Goal: Information Seeking & Learning: Check status

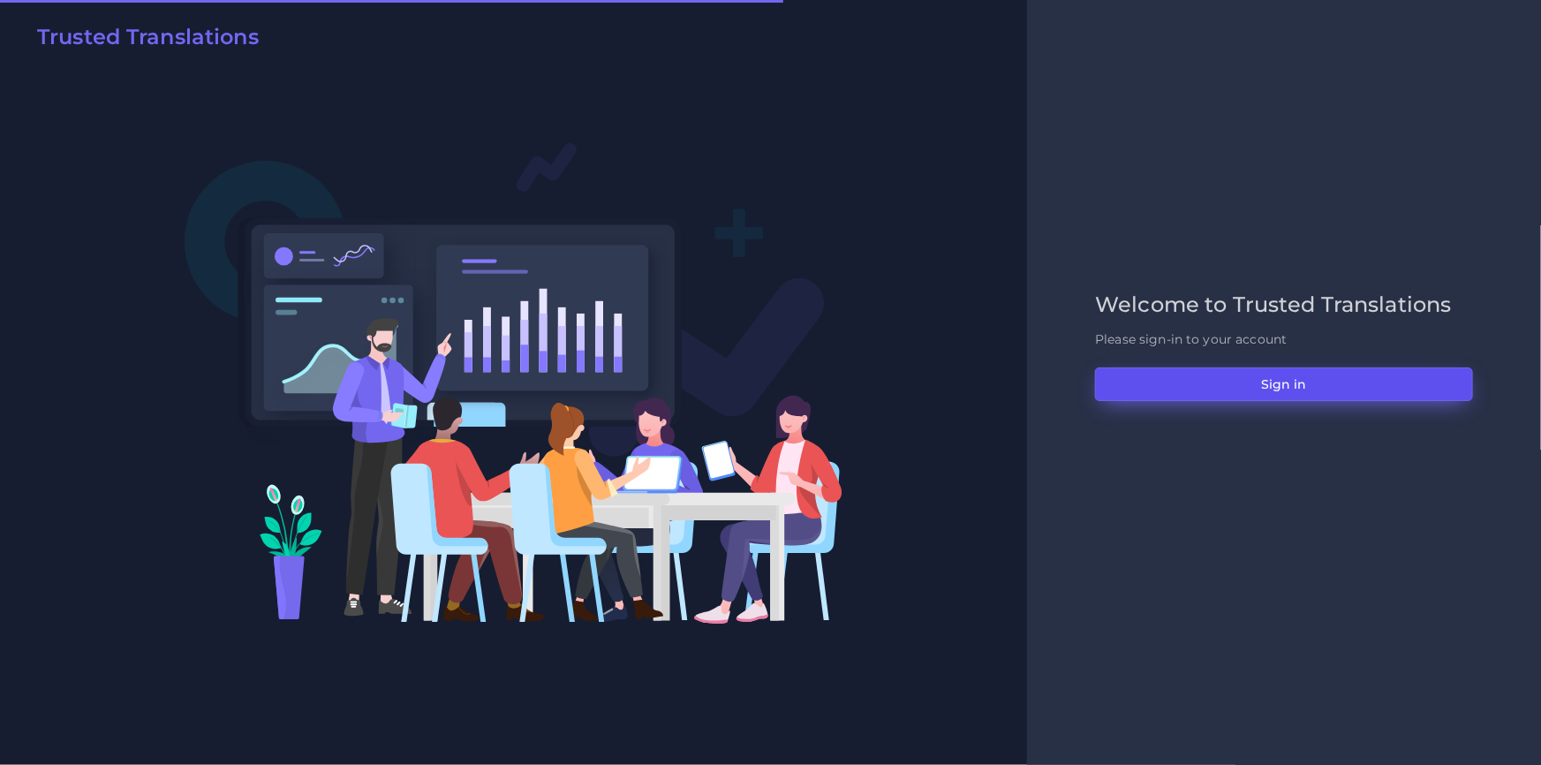
click at [1128, 395] on button "Sign in" at bounding box center [1284, 384] width 378 height 34
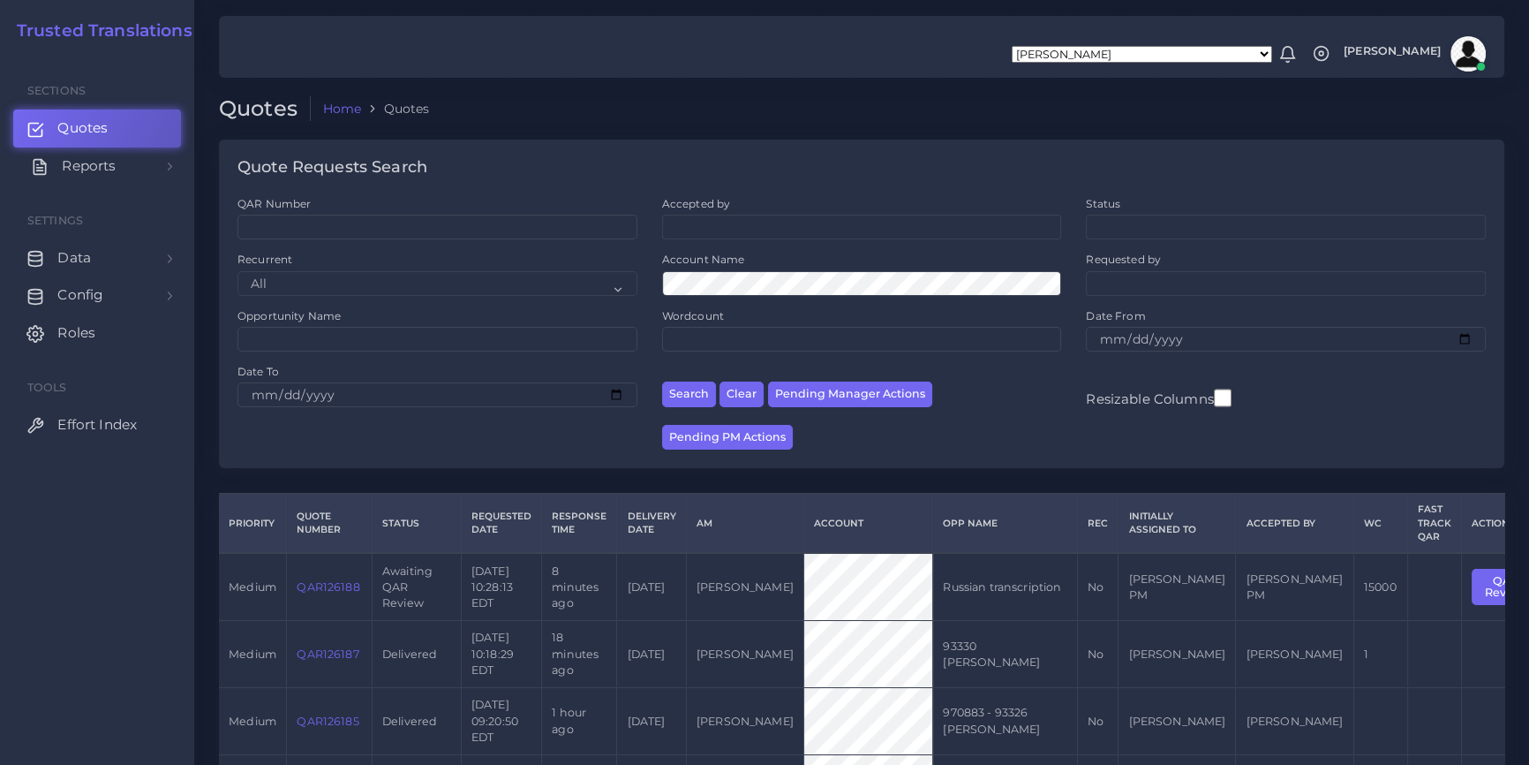
click at [163, 179] on link "Reports" at bounding box center [97, 165] width 168 height 37
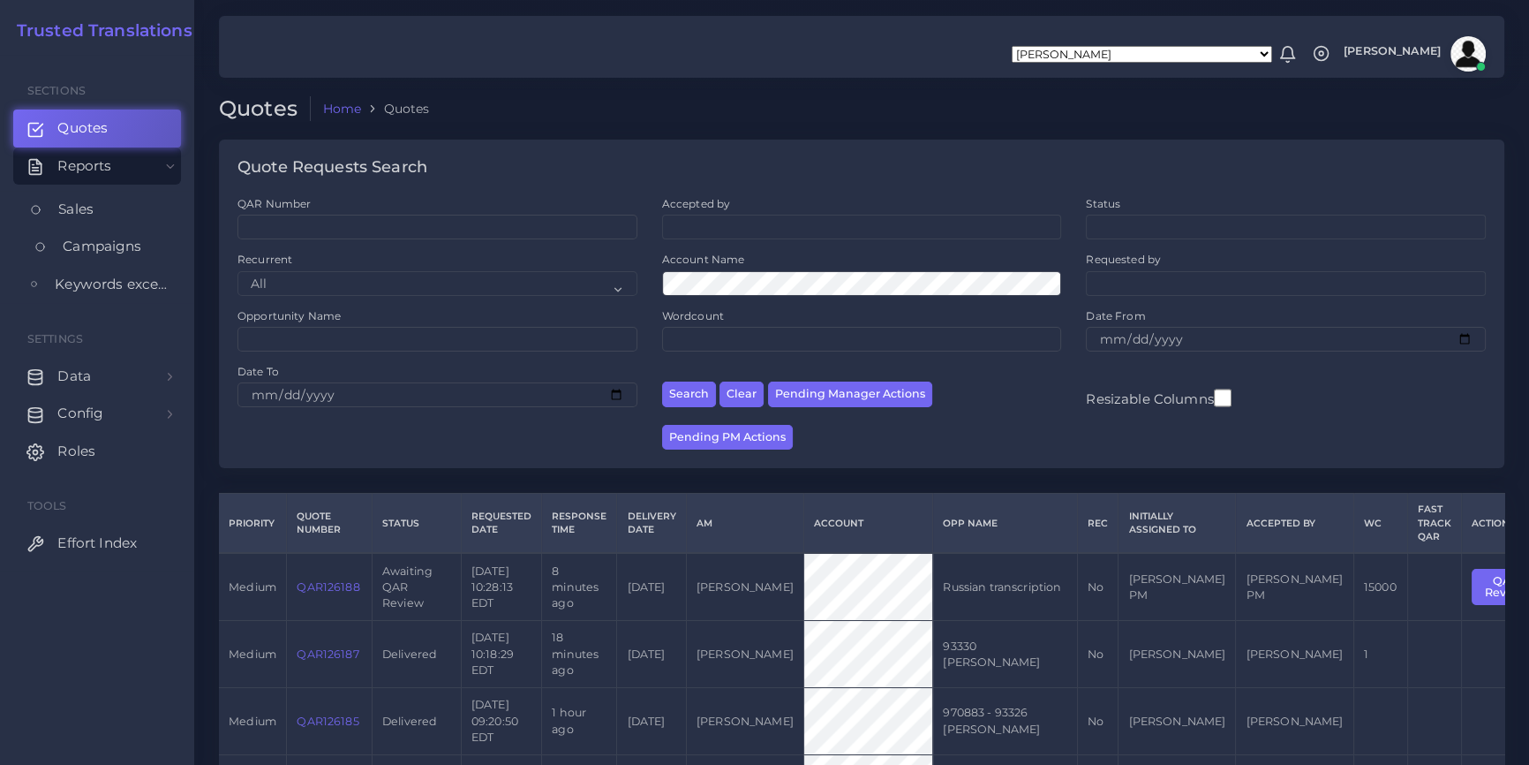
click at [140, 244] on span "Campaigns" at bounding box center [102, 246] width 79 height 19
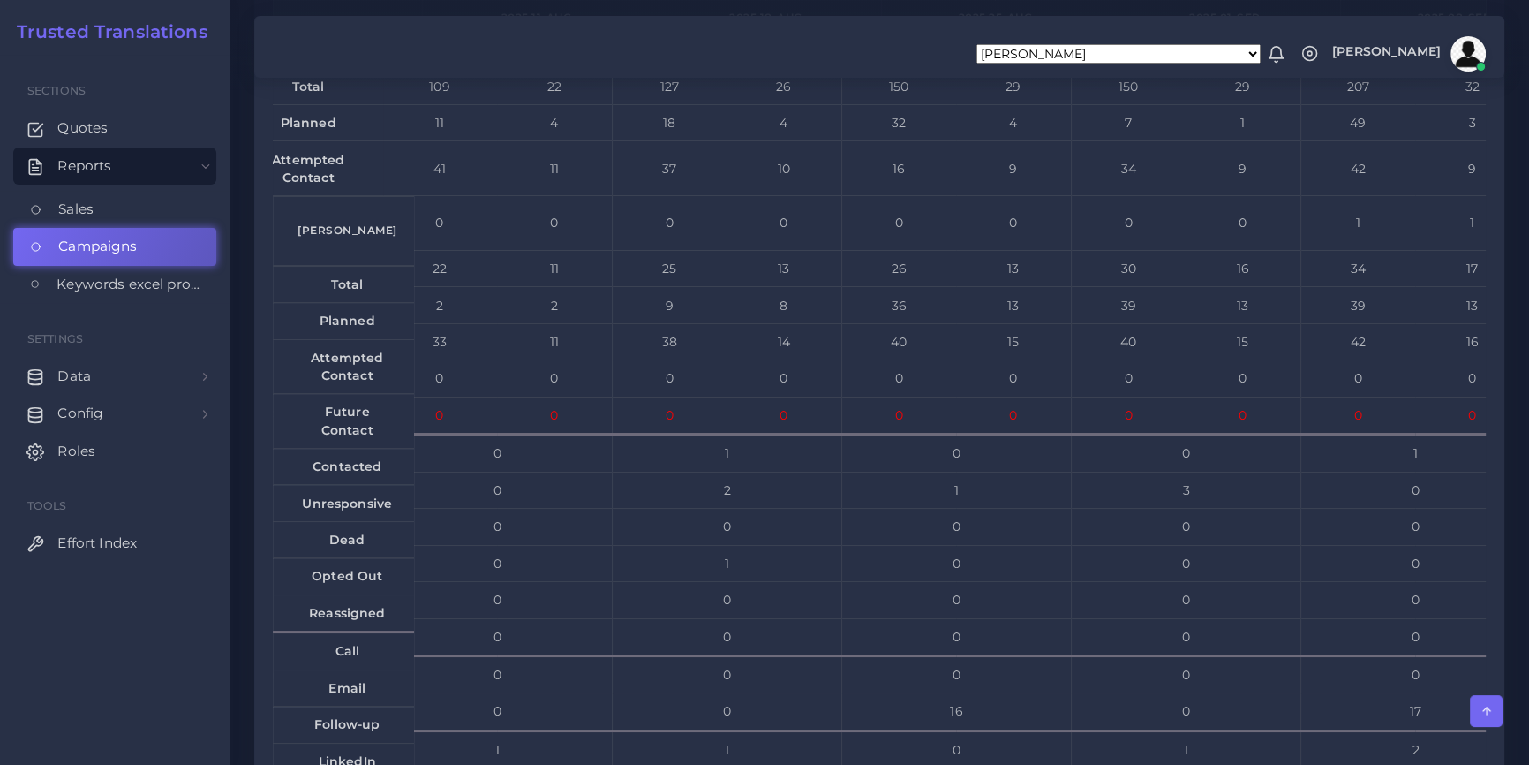
scroll to position [0, 43]
click at [739, 323] on td "8" at bounding box center [780, 305] width 116 height 36
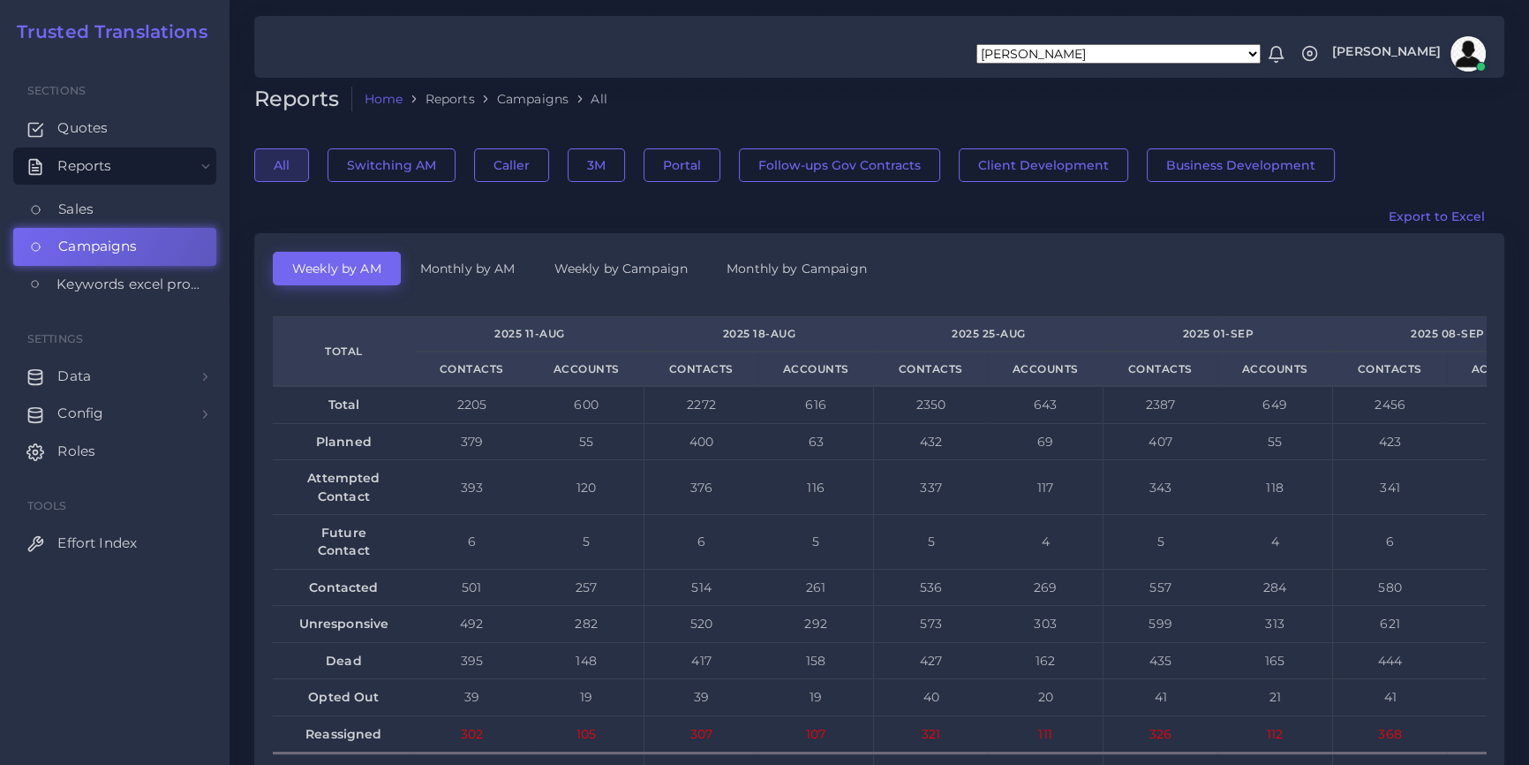
scroll to position [0, 0]
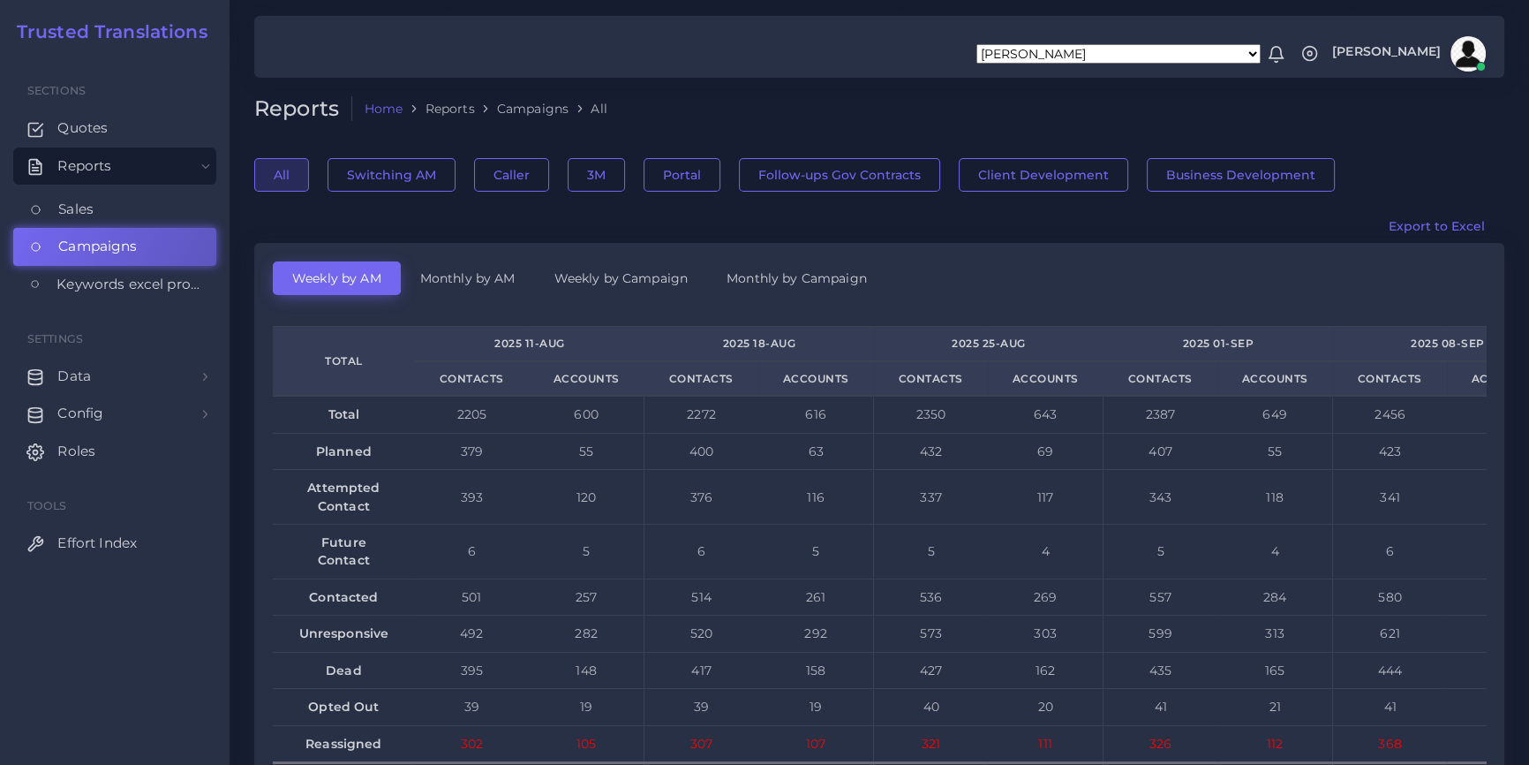
click at [742, 107] on ol "Home Reports Campaigns All" at bounding box center [769, 109] width 834 height 26
click at [502, 274] on link "Monthly by AM" at bounding box center [468, 278] width 134 height 34
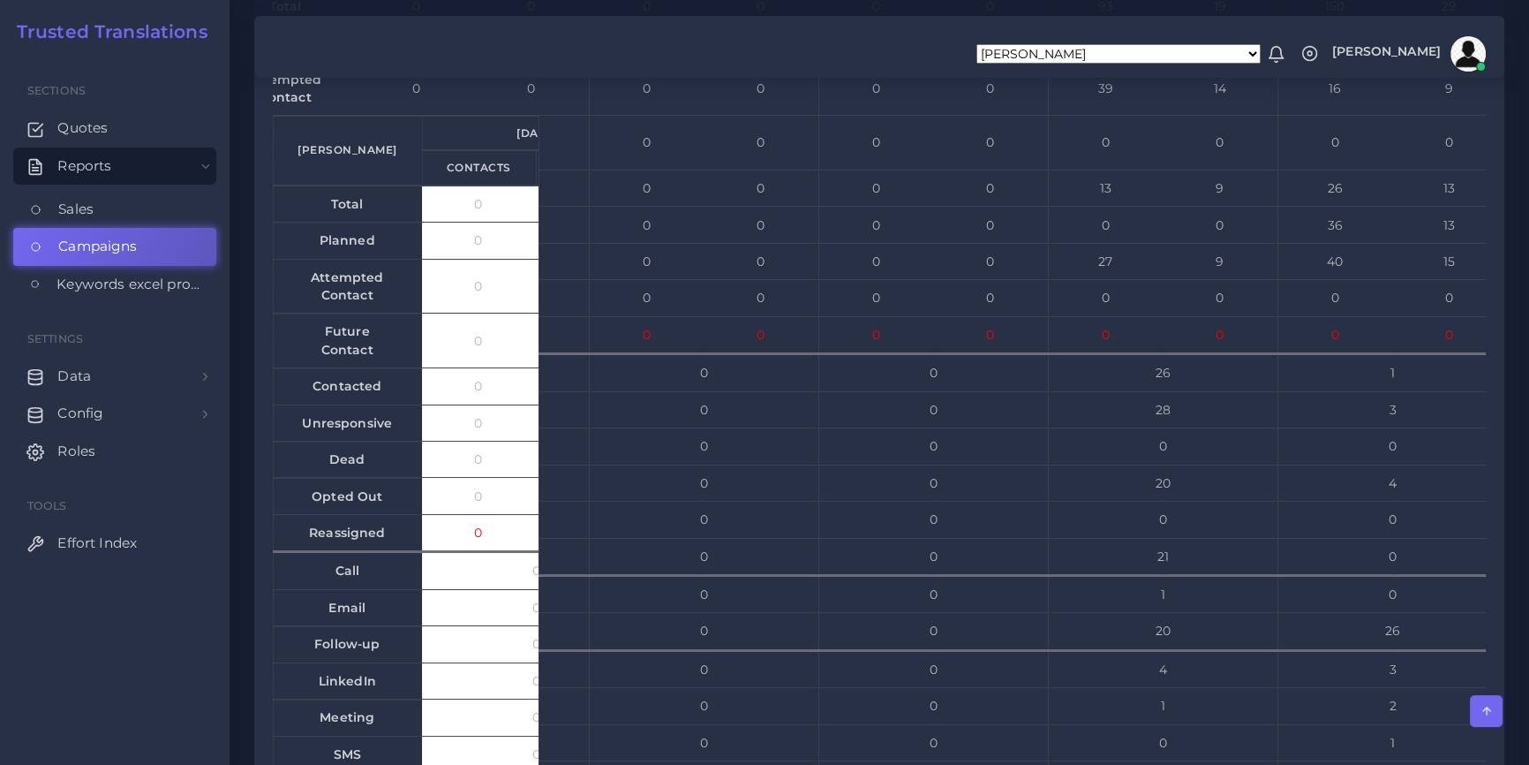
scroll to position [0, 283]
click at [941, 116] on td "14" at bounding box center [999, 88] width 116 height 55
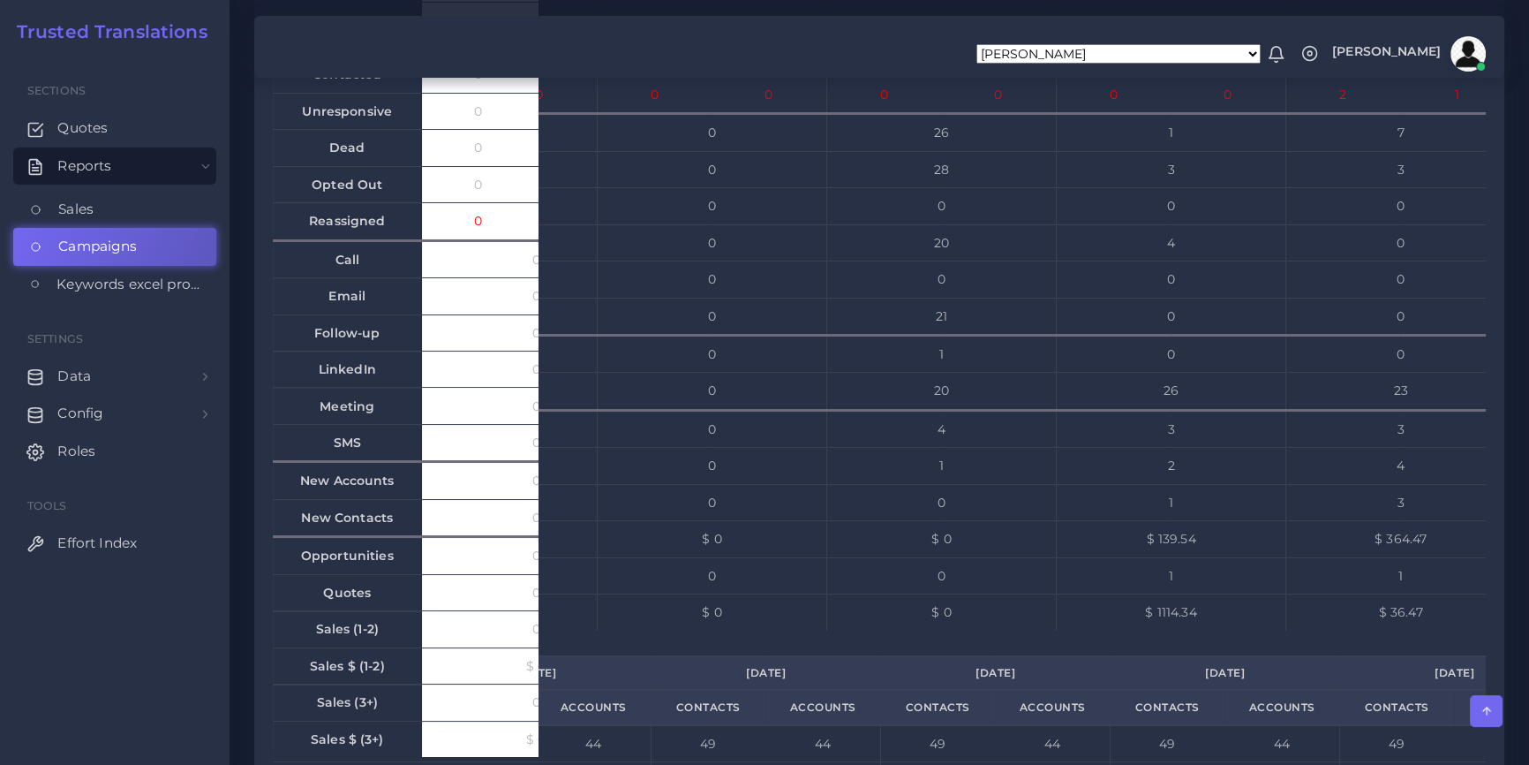
scroll to position [8648, 0]
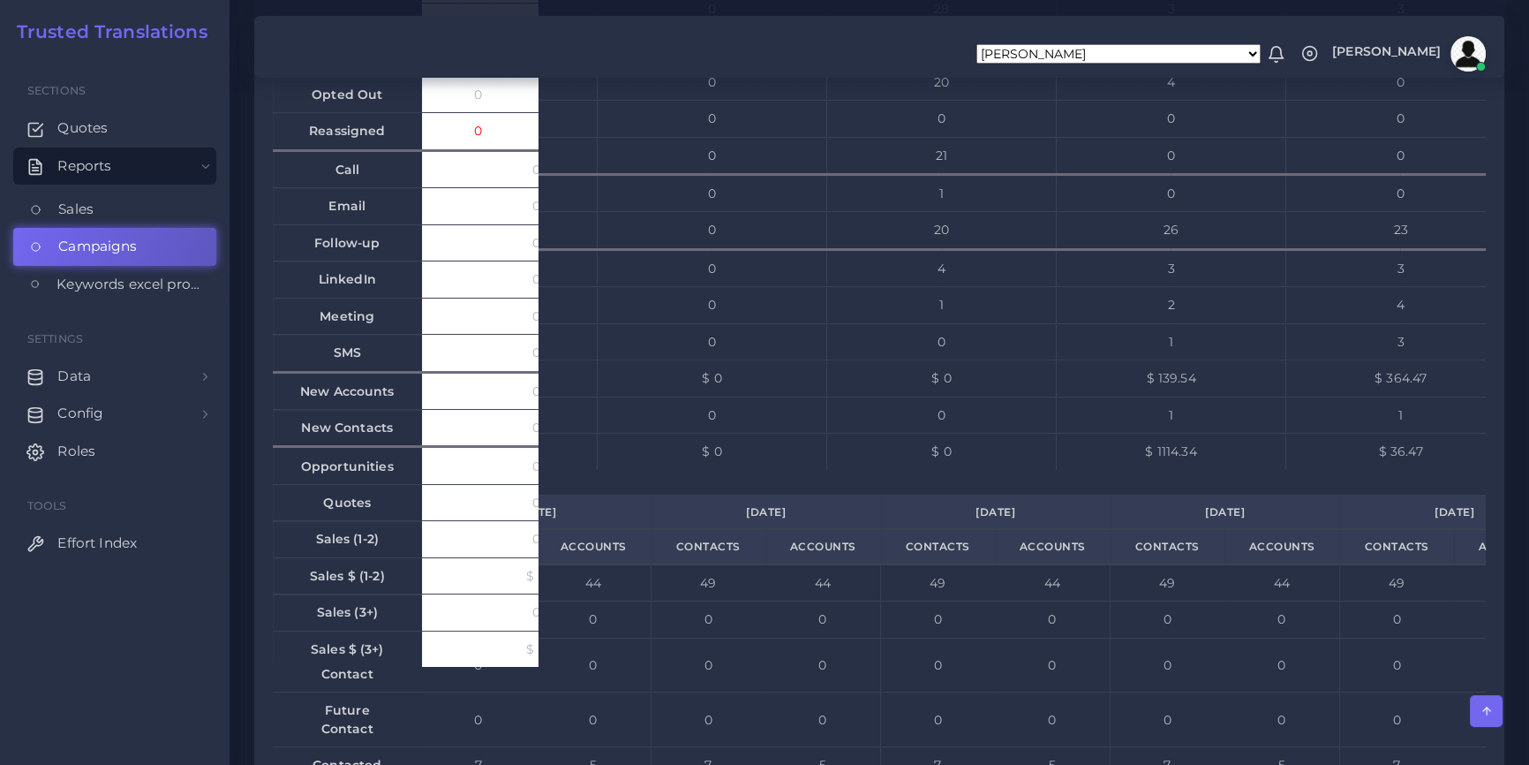
click at [1145, 359] on td "1" at bounding box center [1172, 341] width 230 height 36
